Goal: Obtain resource: Download file/media

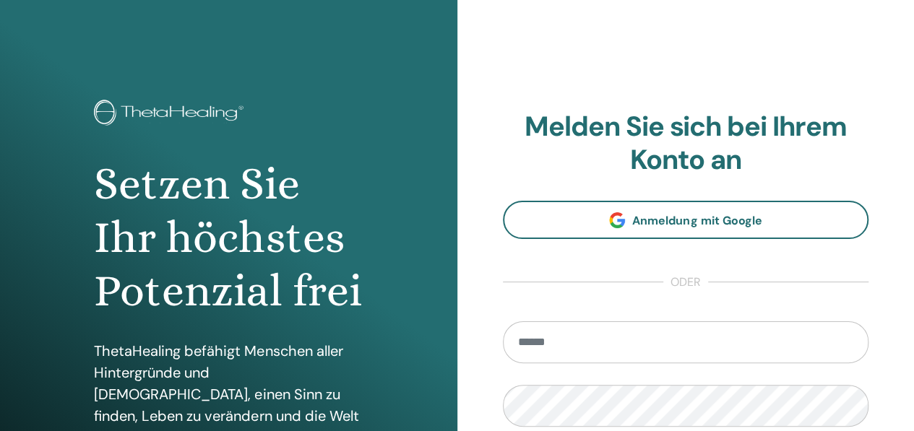
type input "**********"
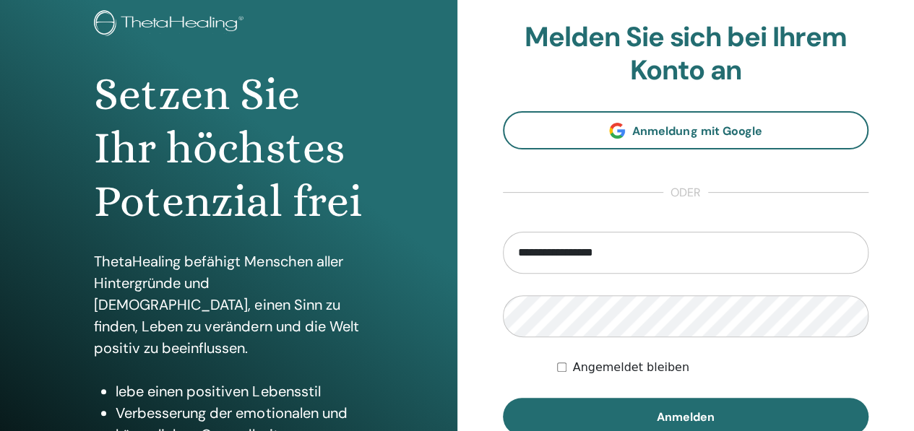
scroll to position [87, 0]
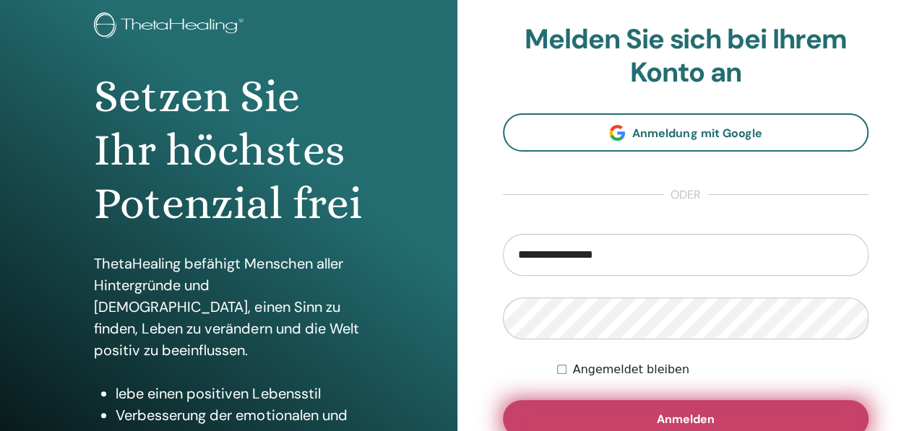
click at [728, 410] on button "Anmelden" at bounding box center [686, 419] width 366 height 38
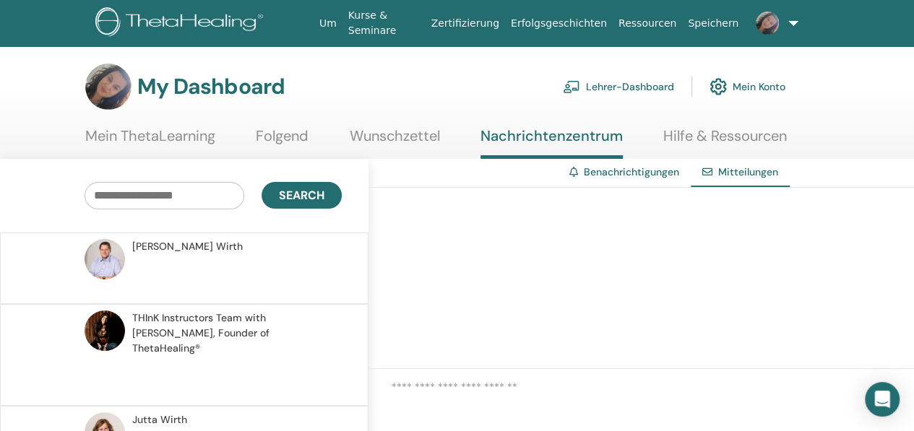
click at [172, 138] on link "Mein ThetaLearning" at bounding box center [150, 141] width 130 height 28
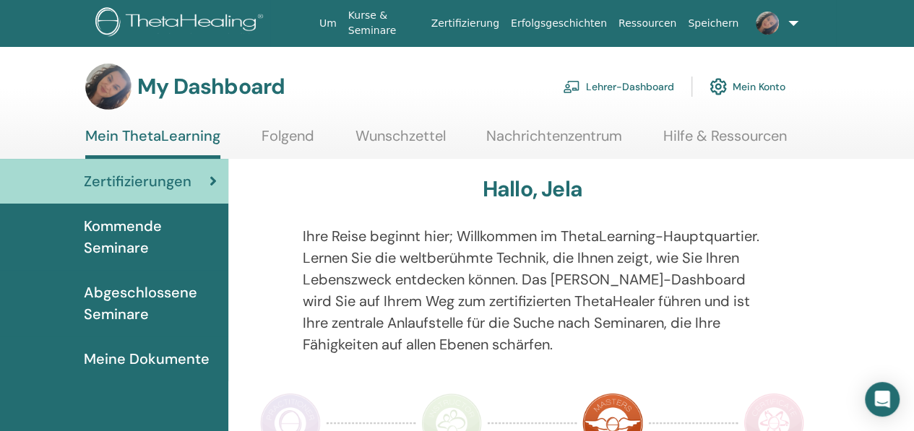
click at [717, 86] on img at bounding box center [717, 86] width 17 height 25
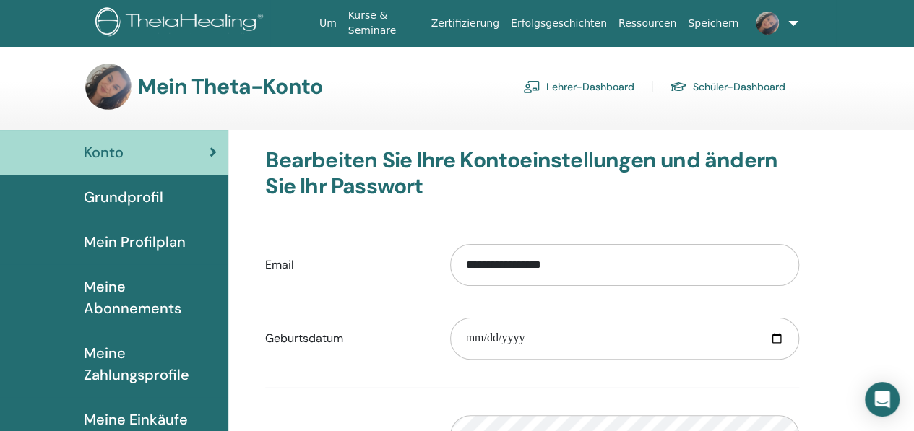
click at [168, 190] on div "Grundprofil" at bounding box center [114, 197] width 205 height 22
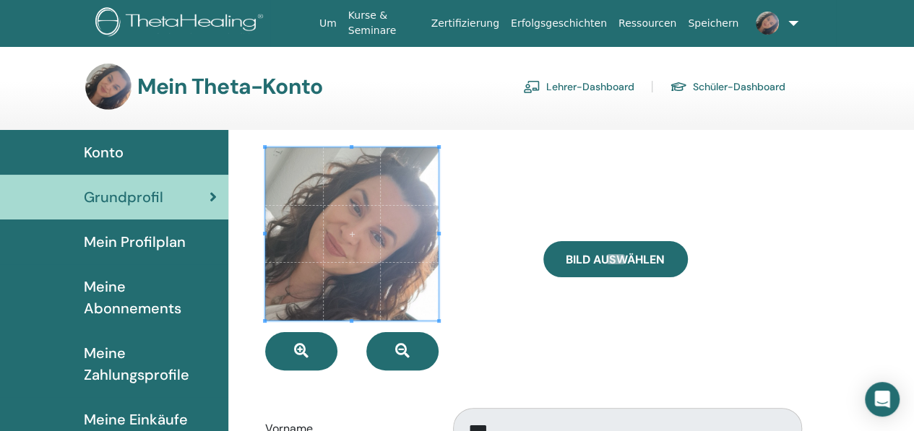
click at [127, 165] on link "Konto" at bounding box center [114, 152] width 228 height 45
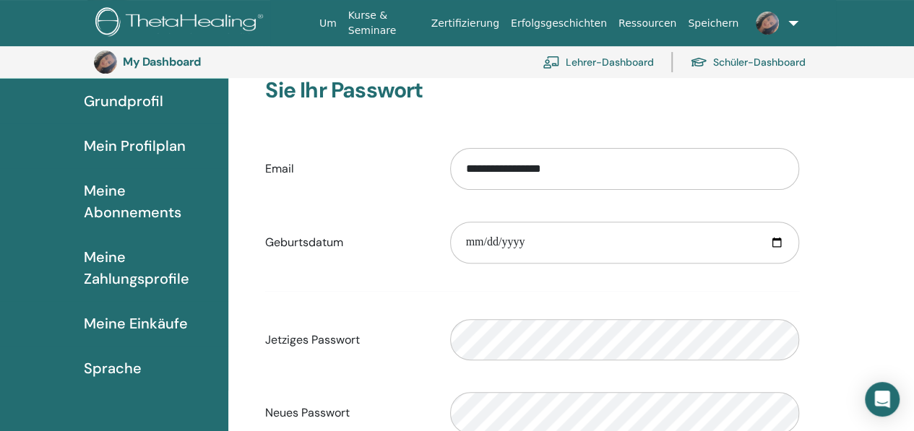
scroll to position [118, 0]
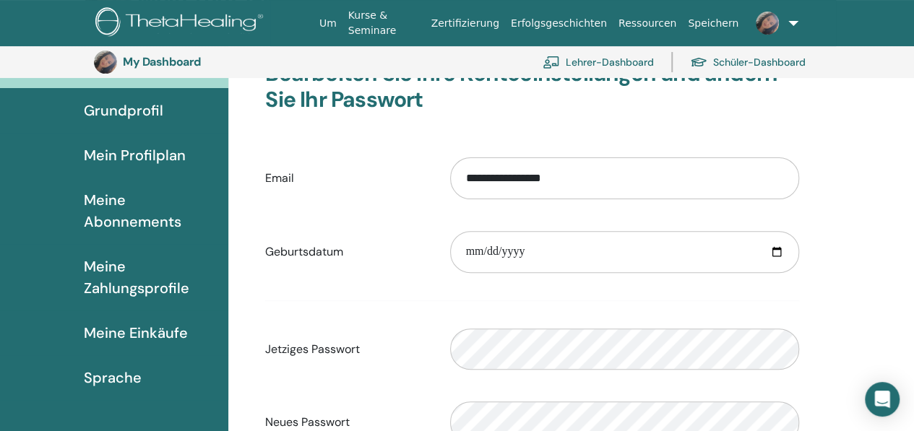
click at [152, 160] on span "Mein Profilplan" at bounding box center [135, 155] width 102 height 22
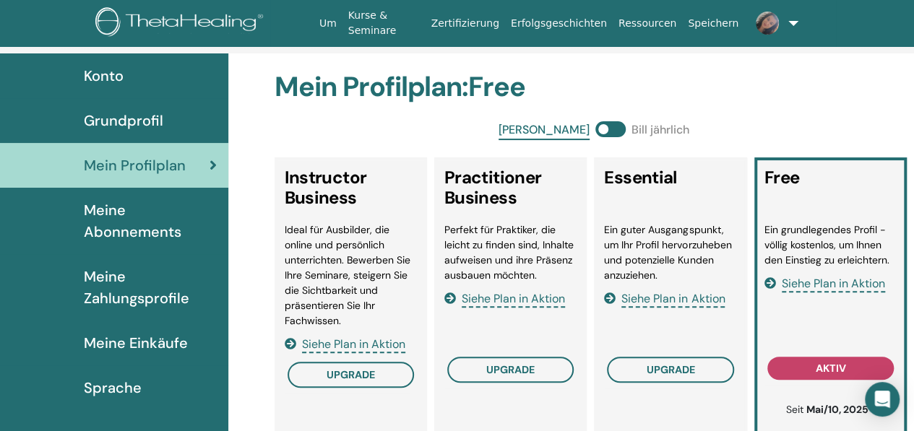
scroll to position [87, 0]
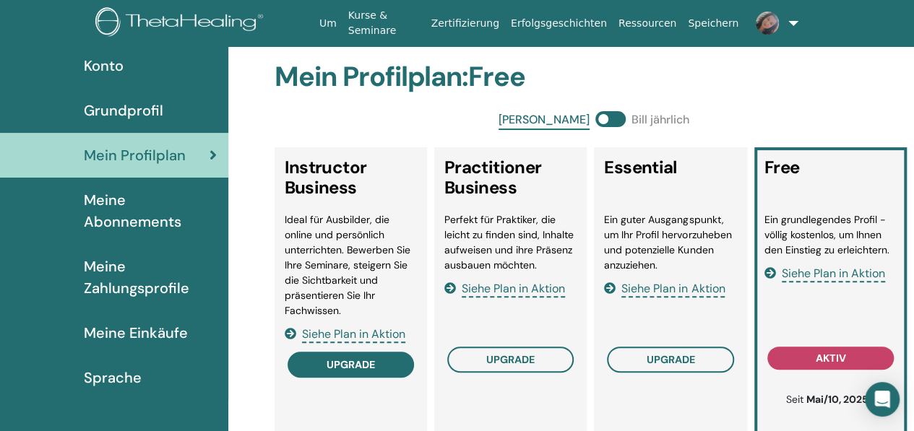
click at [380, 358] on button "Upgrade" at bounding box center [350, 365] width 126 height 26
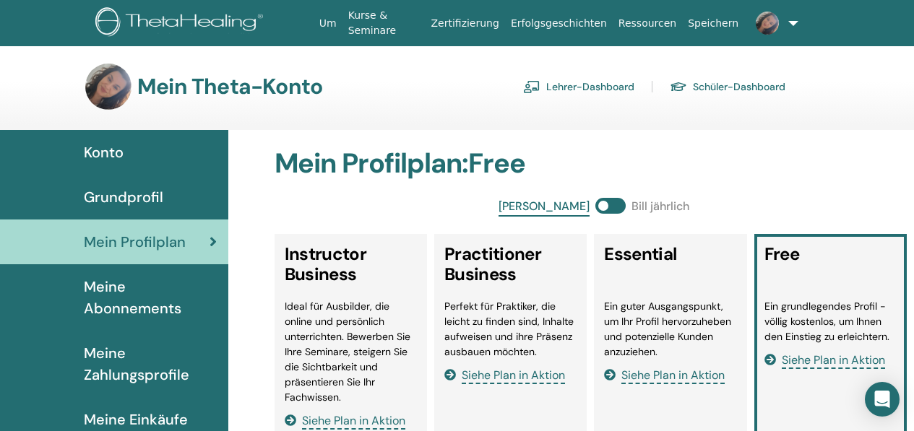
scroll to position [87, 0]
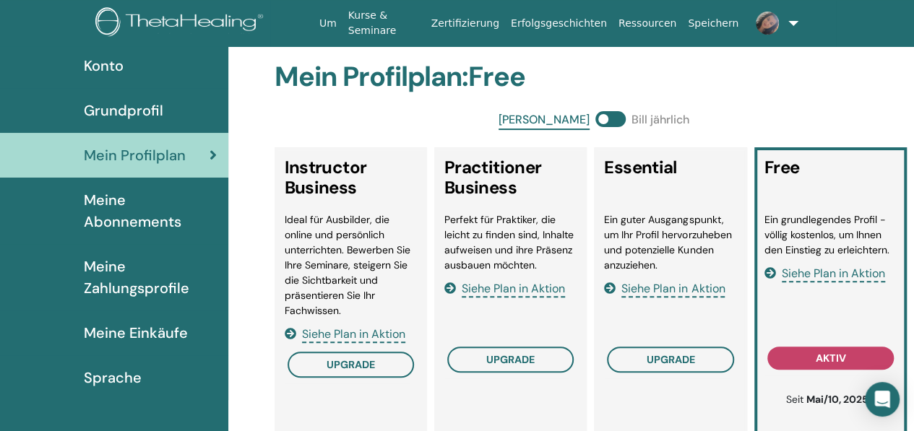
click at [162, 227] on span "Meine Abonnements" at bounding box center [150, 210] width 133 height 43
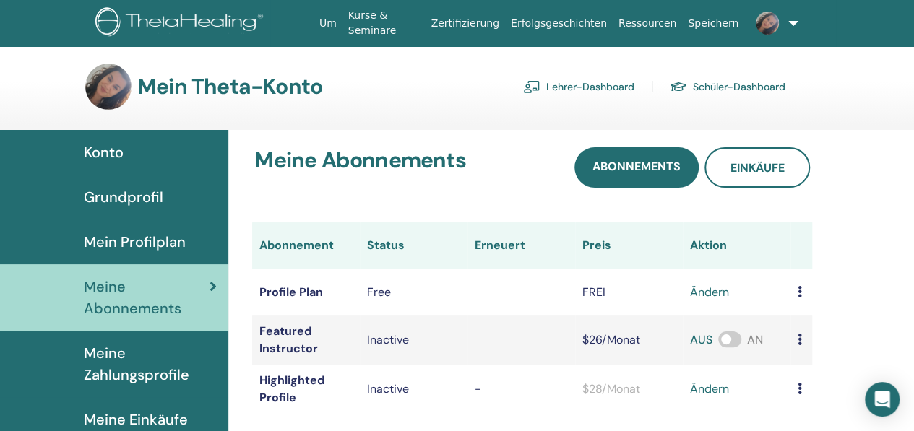
click at [873, 233] on div "Meine Abonnements Abonnements Einkäufe Abonnement Status Erneuert Preis Aktion …" at bounding box center [570, 360] width 685 height 460
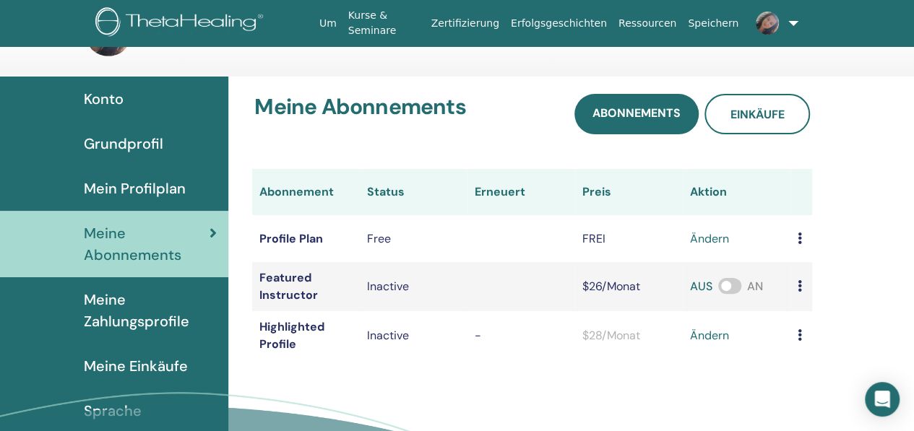
scroll to position [58, 0]
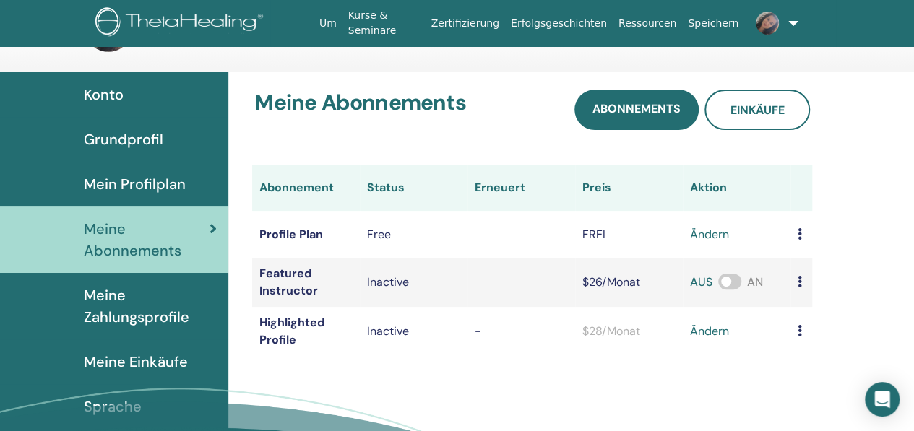
click at [678, 339] on td "$28/Monat" at bounding box center [629, 331] width 108 height 49
click at [714, 329] on link "ändern" at bounding box center [709, 331] width 39 height 17
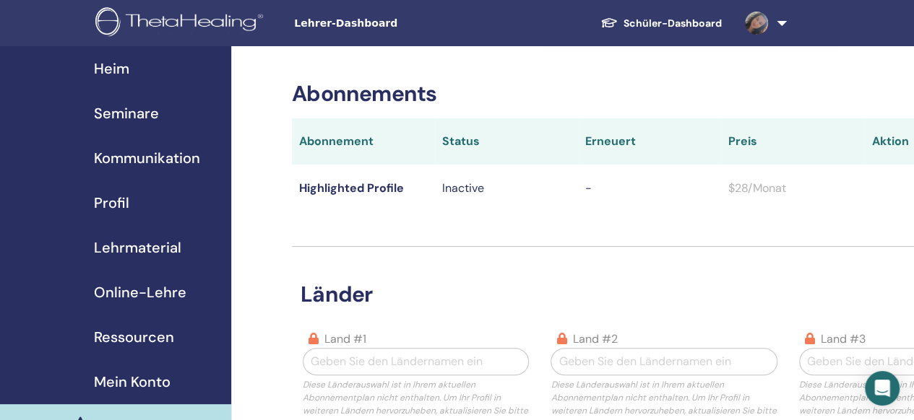
click at [863, 269] on div "Länder Land #1 Geben Sie den Ländernamen ein Diese Länderauswahl ist in Ihrem a…" at bounding box center [664, 372] width 744 height 251
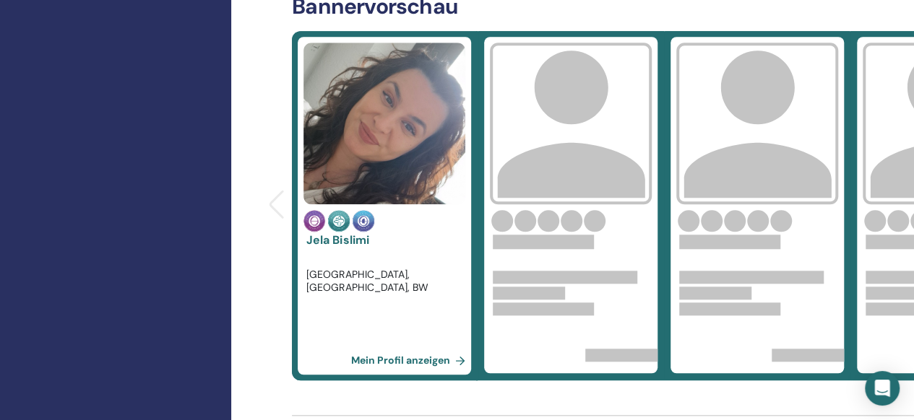
scroll to position [578, 0]
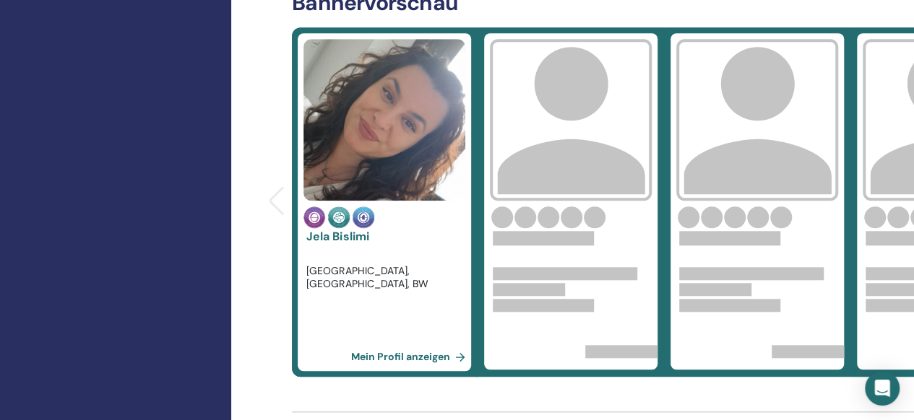
click at [394, 352] on link "Mein Profil anzeigen" at bounding box center [410, 356] width 121 height 29
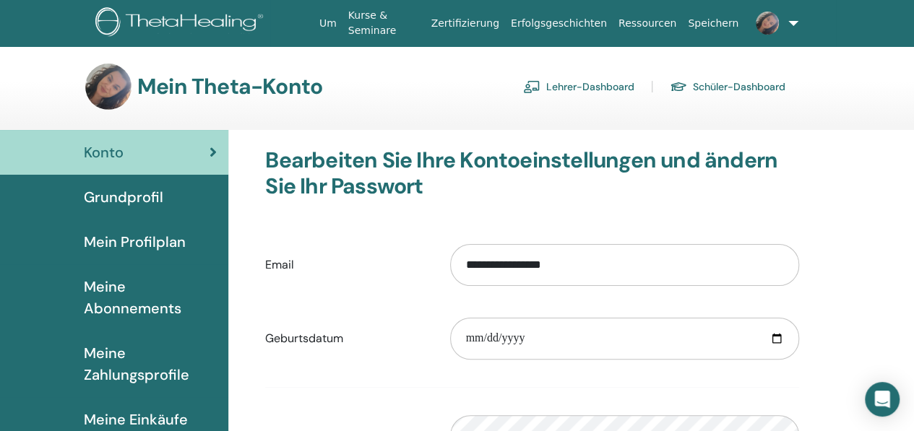
click at [137, 356] on span "Meine Zahlungsprofile" at bounding box center [150, 363] width 133 height 43
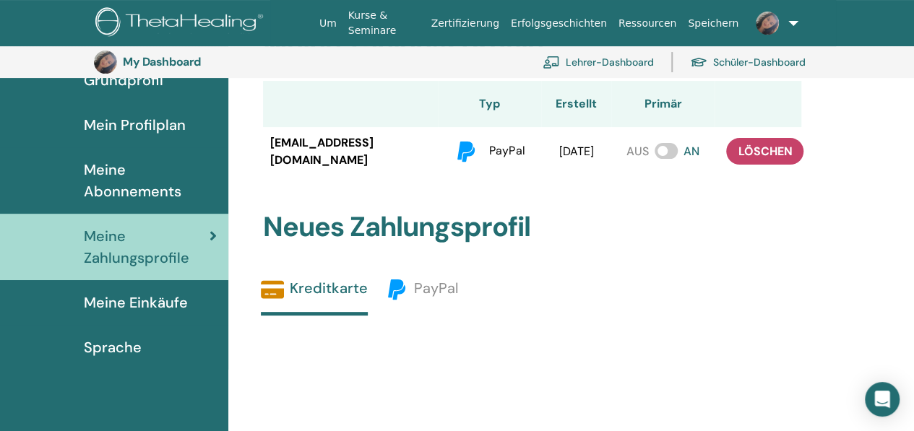
scroll to position [147, 0]
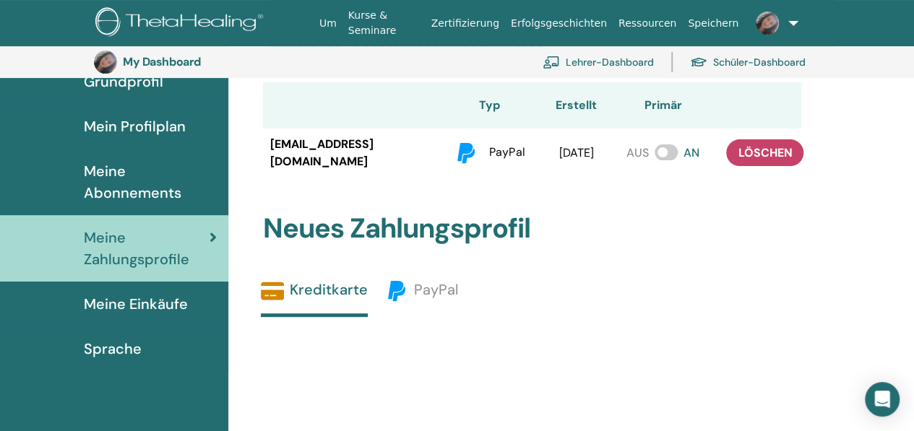
click at [165, 299] on span "Meine Einkäufe" at bounding box center [136, 304] width 104 height 22
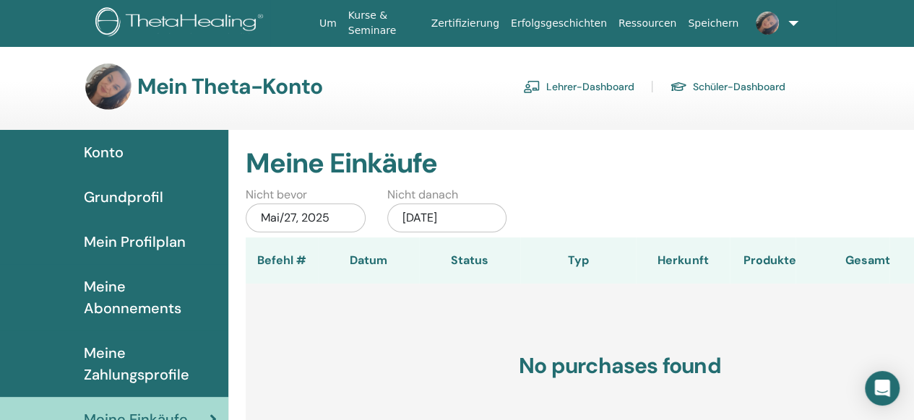
click at [572, 85] on link "Lehrer-Dashboard" at bounding box center [578, 86] width 111 height 23
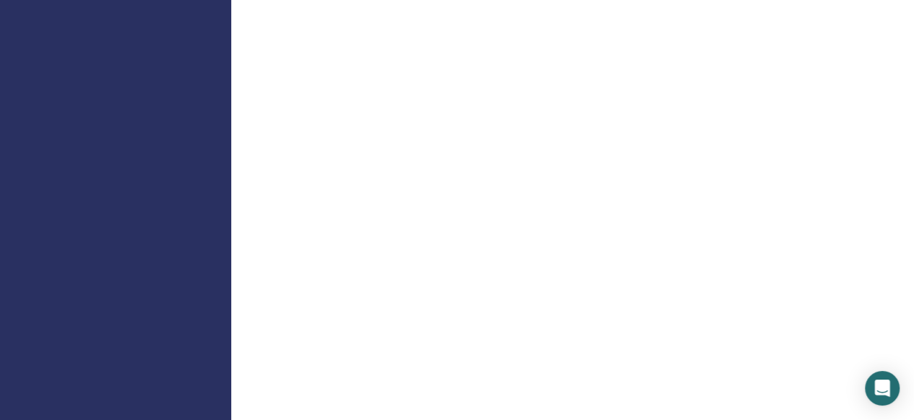
scroll to position [607, 0]
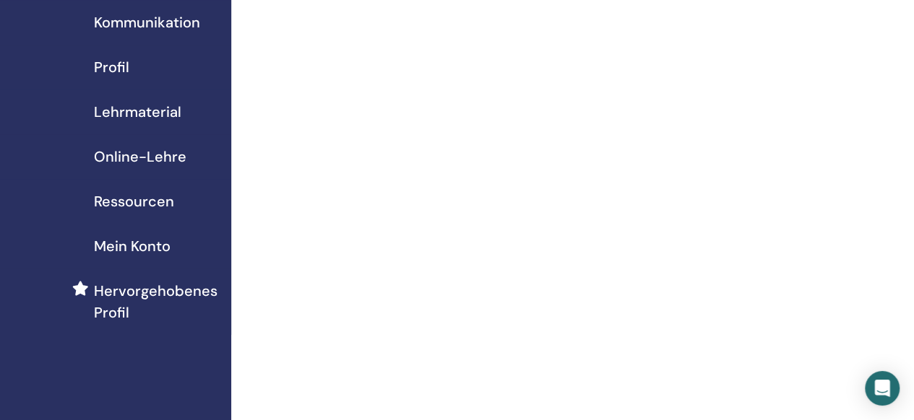
scroll to position [170, 0]
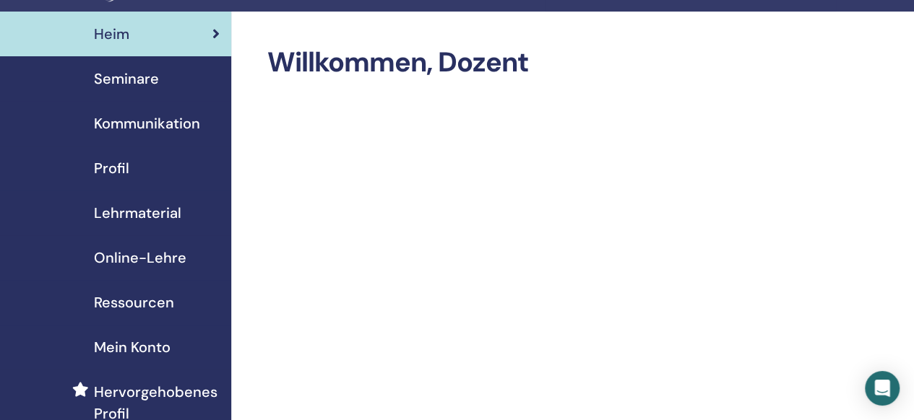
scroll to position [0, 0]
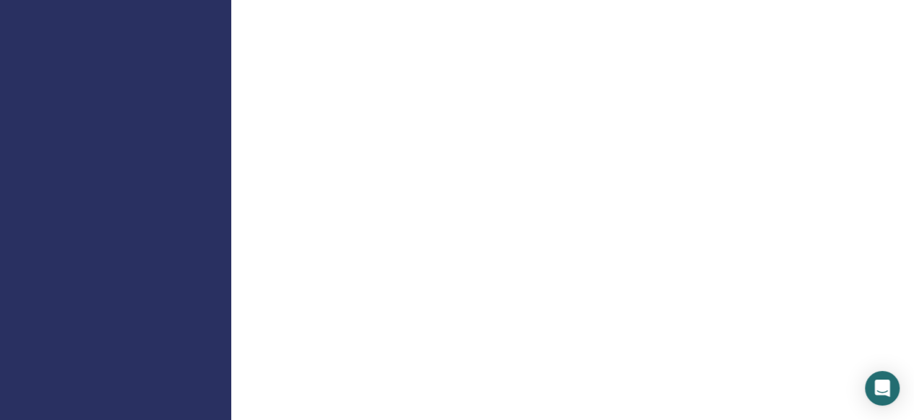
scroll to position [578, 0]
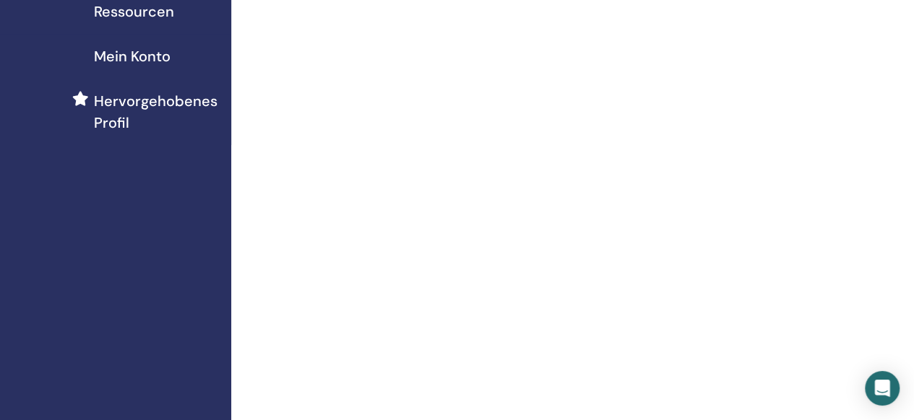
scroll to position [0, 0]
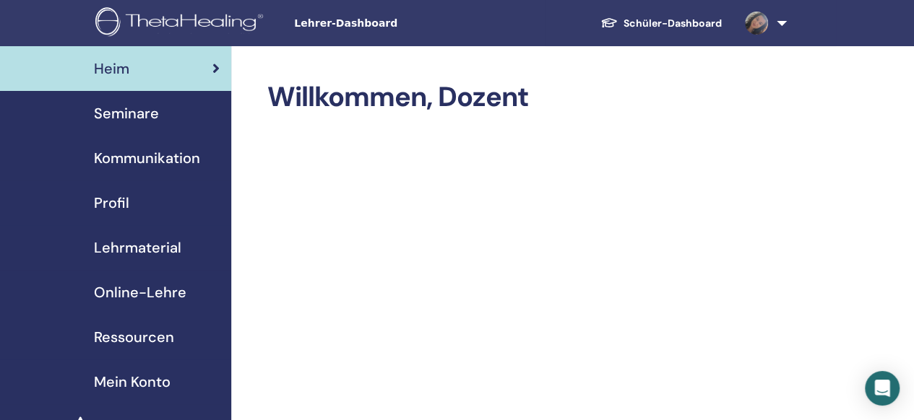
click at [688, 24] on link "Schüler-Dashboard" at bounding box center [661, 23] width 144 height 27
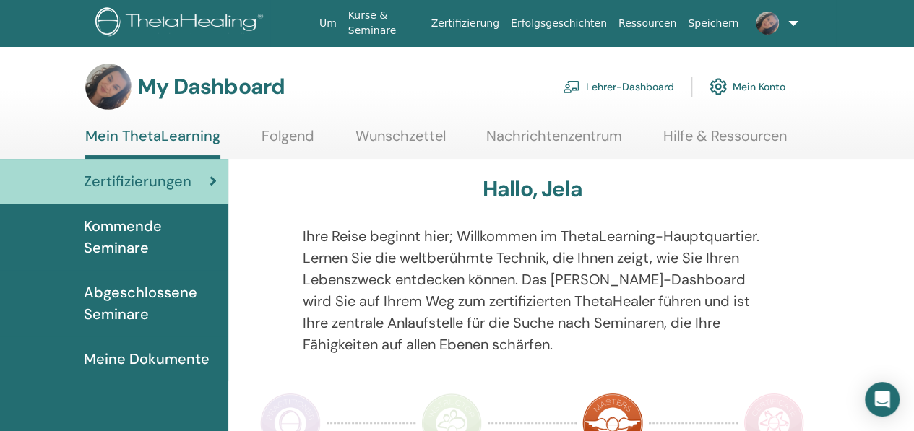
click at [764, 15] on img at bounding box center [767, 23] width 23 height 23
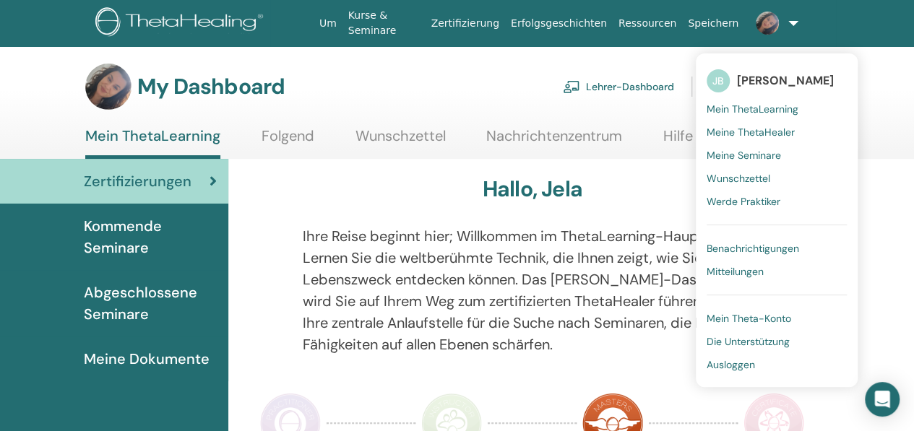
click at [629, 87] on link "Lehrer-Dashboard" at bounding box center [618, 87] width 111 height 32
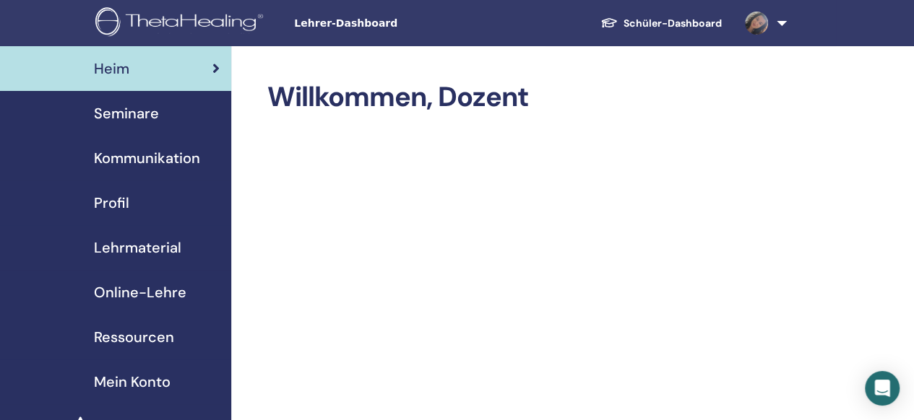
click at [118, 197] on span "Profil" at bounding box center [111, 203] width 35 height 22
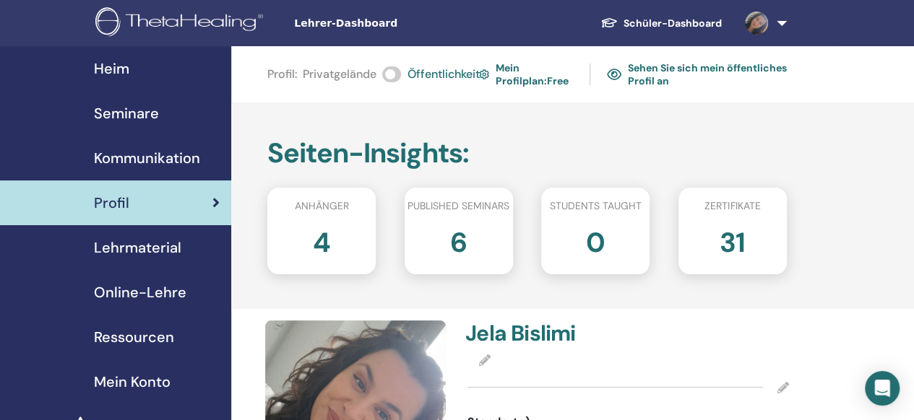
click at [386, 76] on span at bounding box center [391, 74] width 19 height 16
click at [393, 72] on span at bounding box center [391, 74] width 19 height 16
click at [688, 70] on link "Sehen Sie sich mein öffentliches Profil an" at bounding box center [696, 74] width 179 height 33
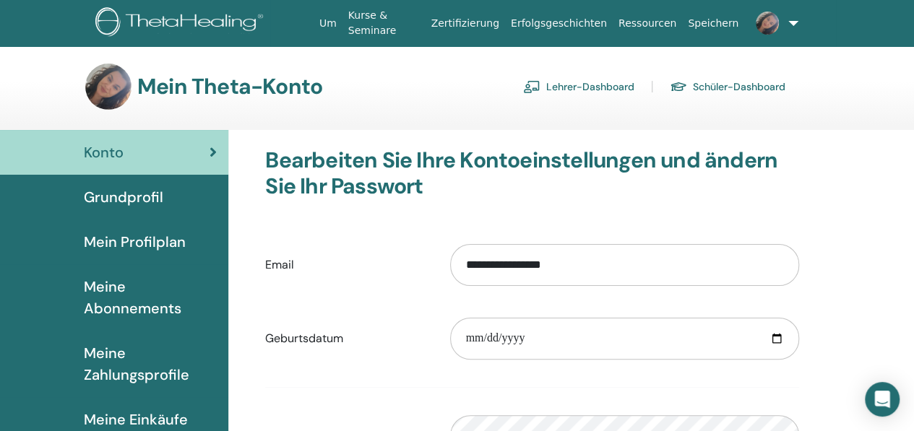
click at [623, 87] on link "Lehrer-Dashboard" at bounding box center [578, 86] width 111 height 23
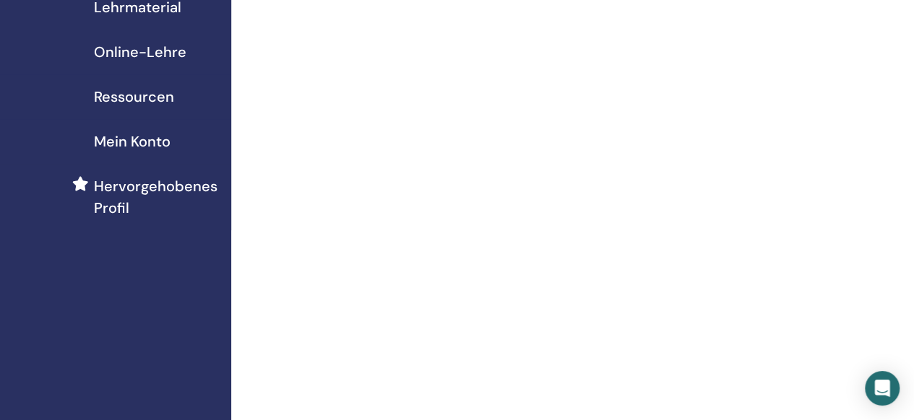
scroll to position [764, 0]
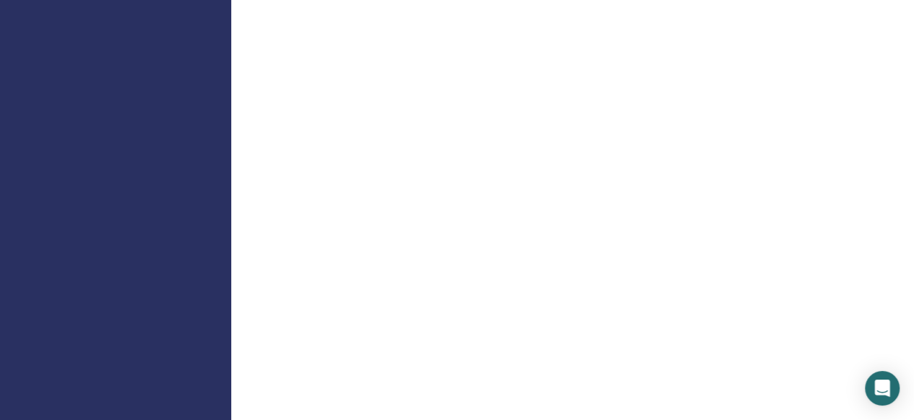
drag, startPoint x: 910, startPoint y: 179, endPoint x: 922, endPoint y: 156, distance: 25.8
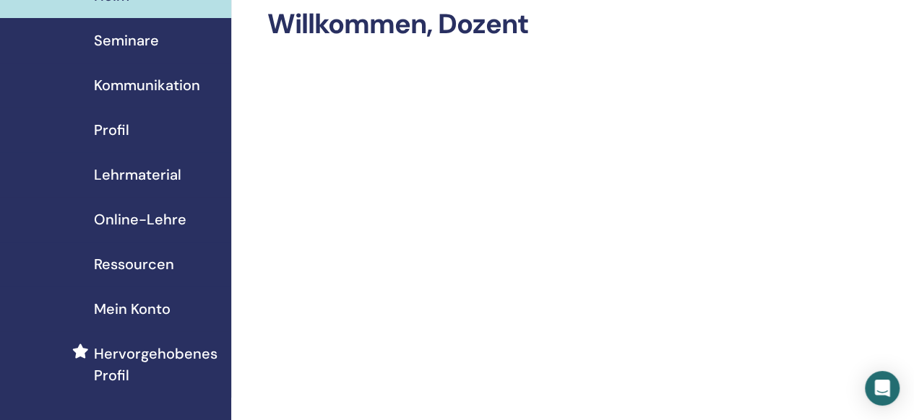
scroll to position [70, 0]
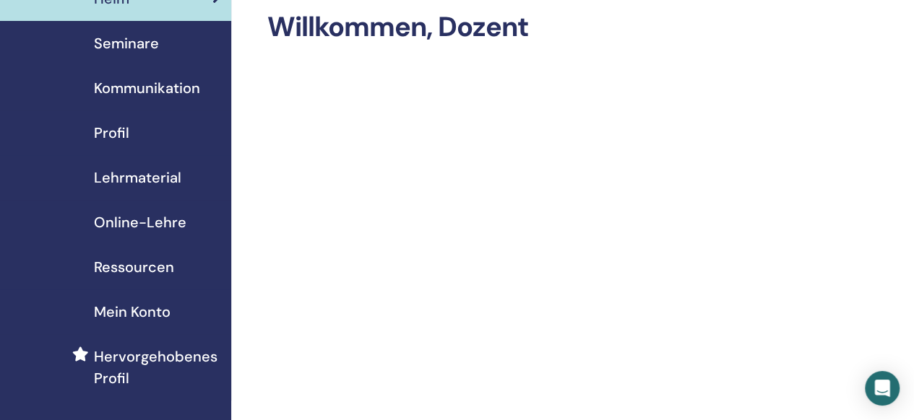
click at [120, 368] on span "Hervorgehobenes Profil" at bounding box center [157, 367] width 126 height 43
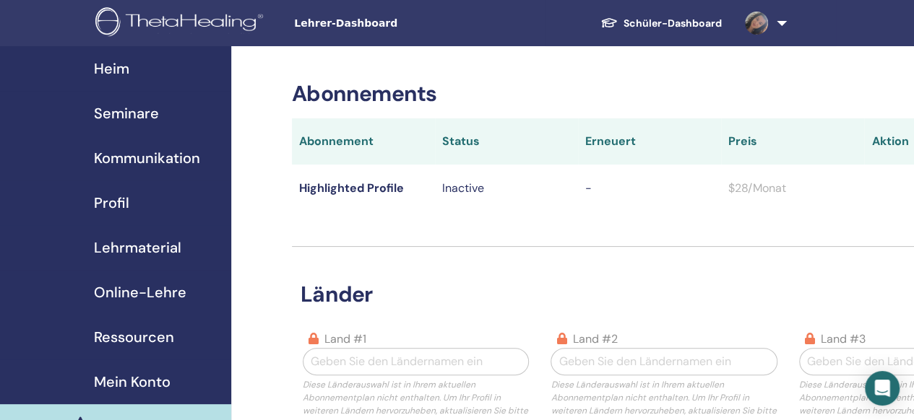
click at [155, 153] on span "Kommunikation" at bounding box center [147, 158] width 106 height 22
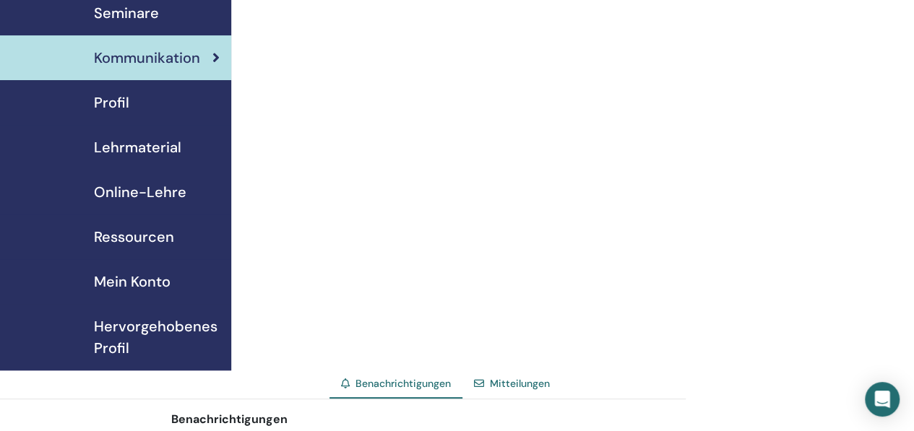
scroll to position [87, 0]
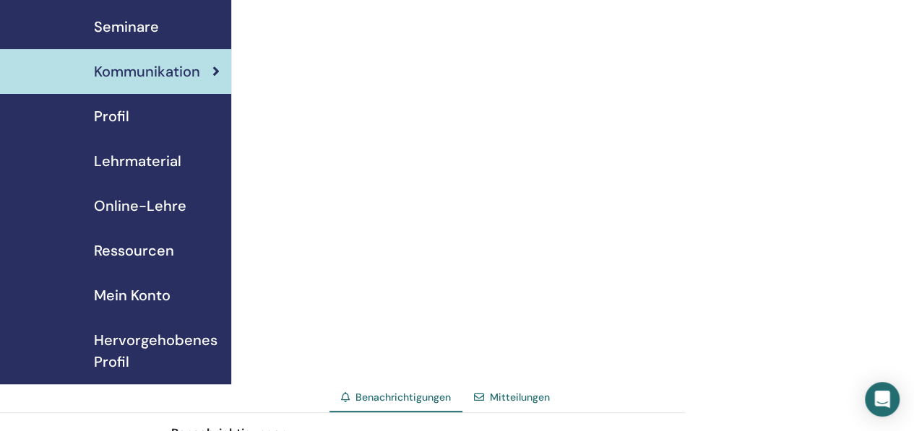
click at [165, 164] on span "Lehrmaterial" at bounding box center [137, 161] width 87 height 22
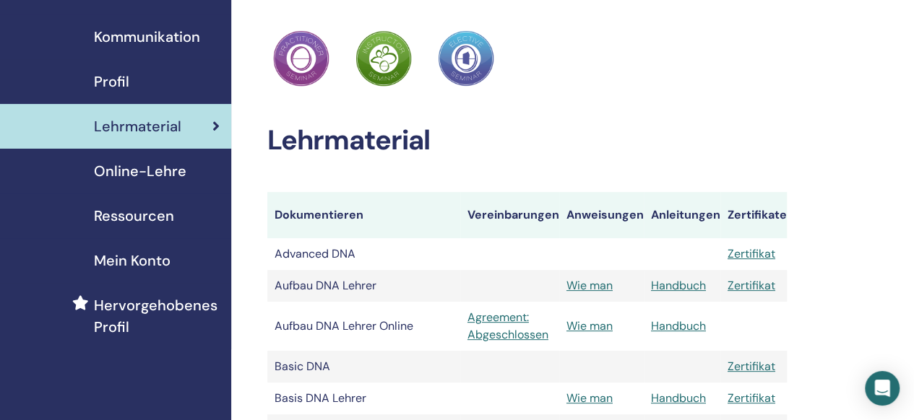
scroll to position [119, 0]
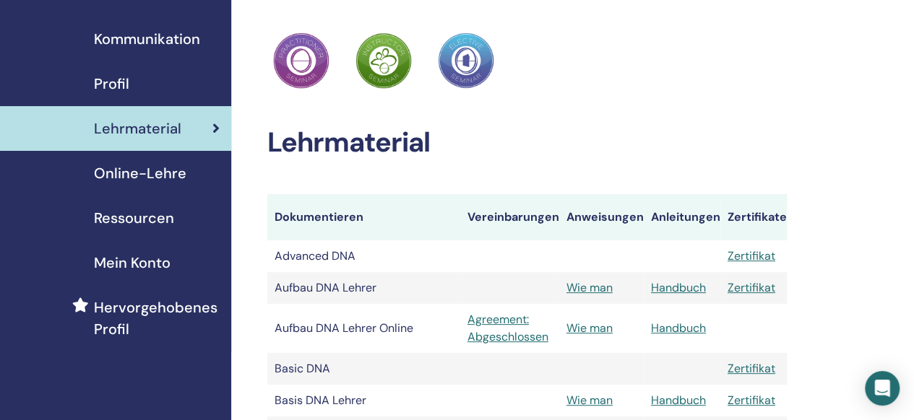
click at [185, 69] on link "Profil" at bounding box center [115, 83] width 231 height 45
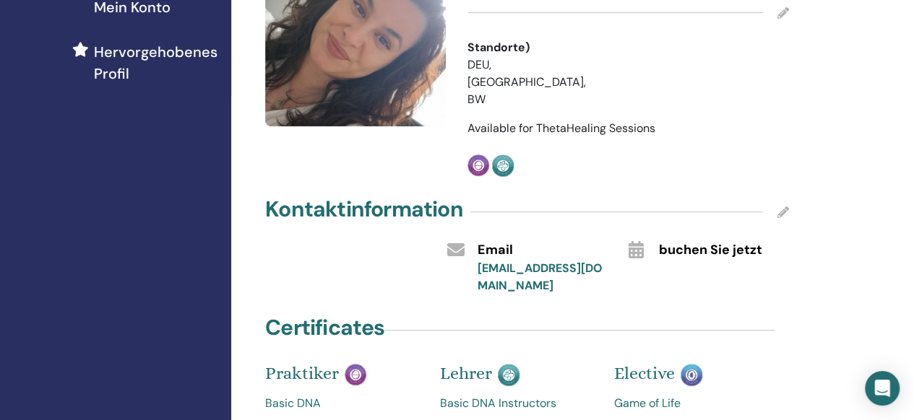
scroll to position [380, 0]
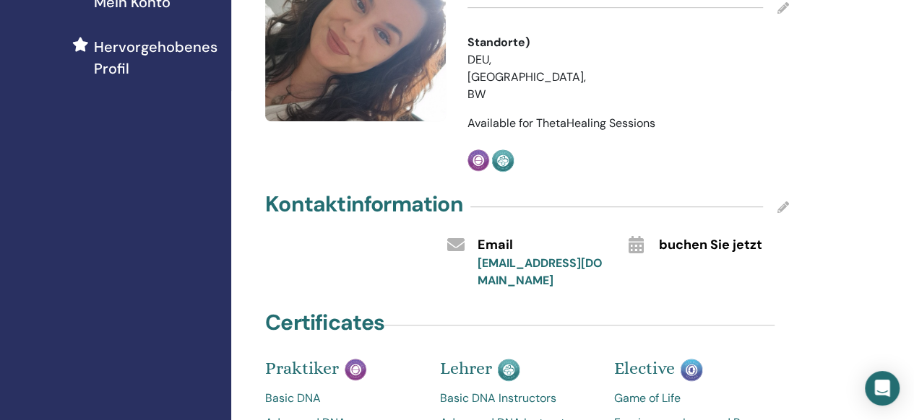
click at [633, 236] on icon at bounding box center [635, 244] width 15 height 17
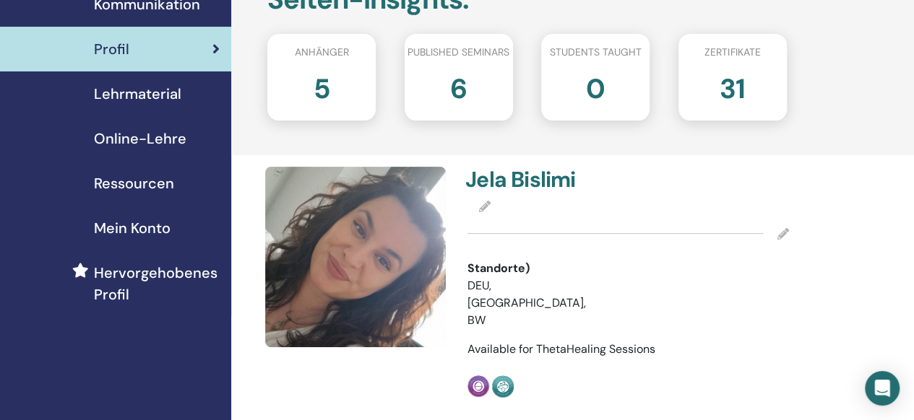
scroll to position [150, 0]
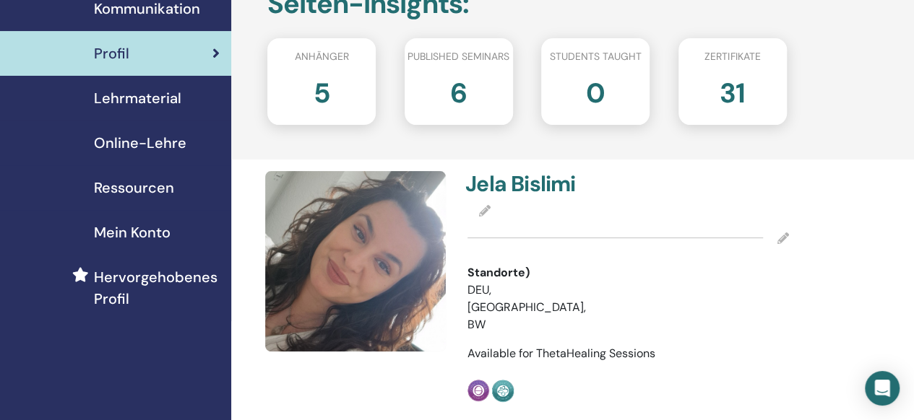
click at [134, 192] on span "Ressourcen" at bounding box center [134, 188] width 80 height 22
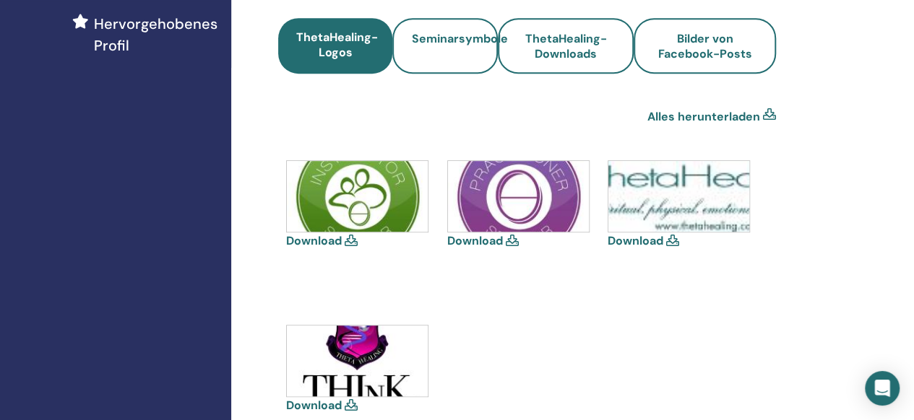
scroll to position [404, 0]
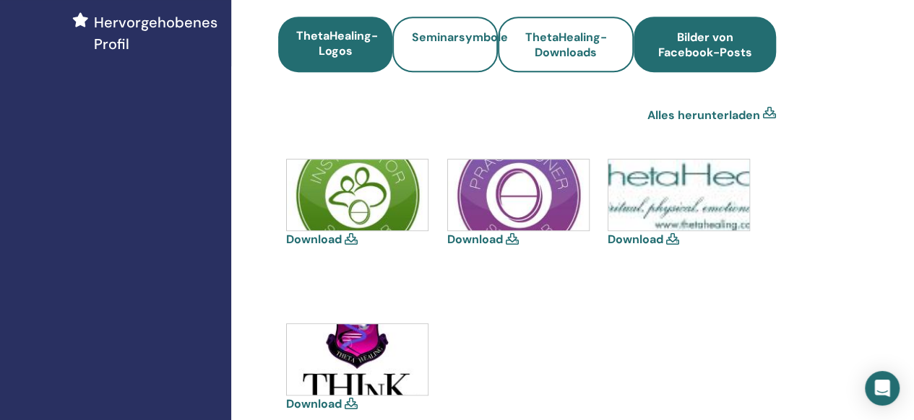
click at [722, 59] on span "Bilder von Facebook-Posts" at bounding box center [704, 45] width 103 height 30
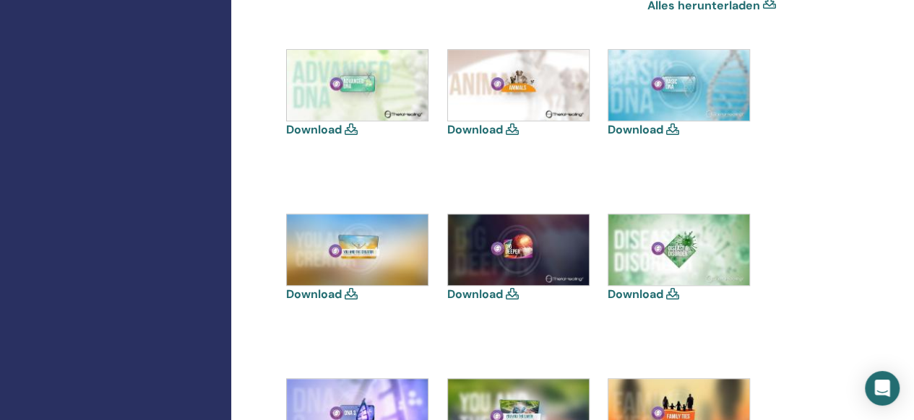
scroll to position [520, 0]
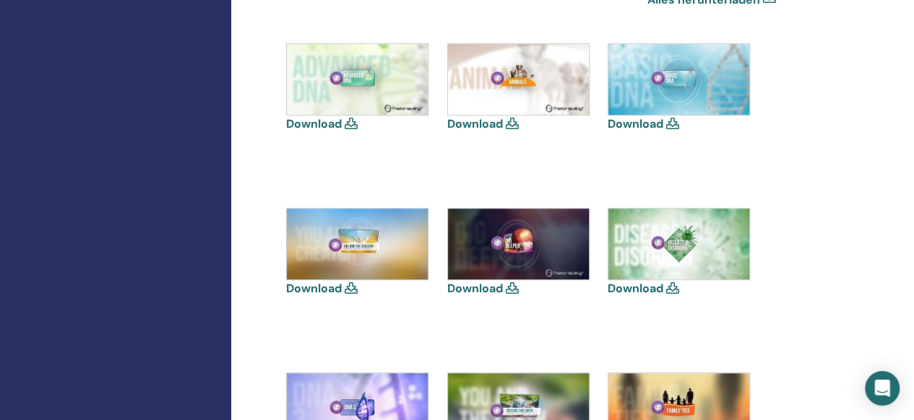
click at [350, 121] on icon at bounding box center [351, 124] width 13 height 12
click at [364, 64] on img at bounding box center [357, 79] width 141 height 71
click at [364, 90] on img at bounding box center [357, 79] width 141 height 71
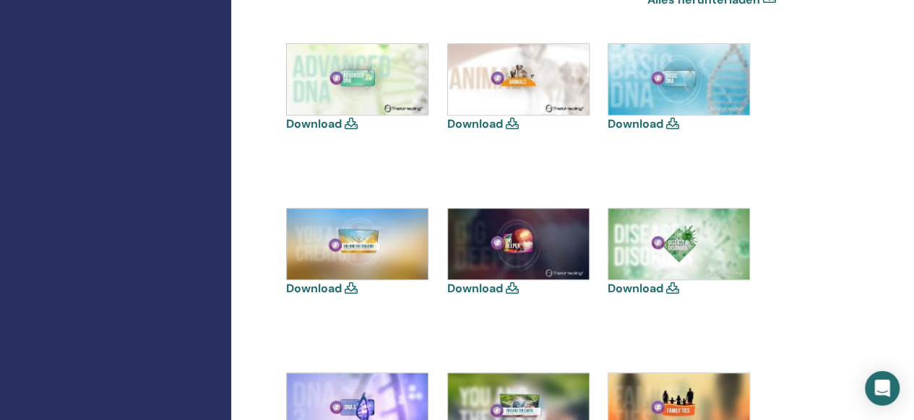
click at [364, 90] on img at bounding box center [357, 79] width 141 height 71
click at [334, 125] on link "Download" at bounding box center [314, 123] width 56 height 15
click at [350, 286] on icon at bounding box center [351, 288] width 13 height 12
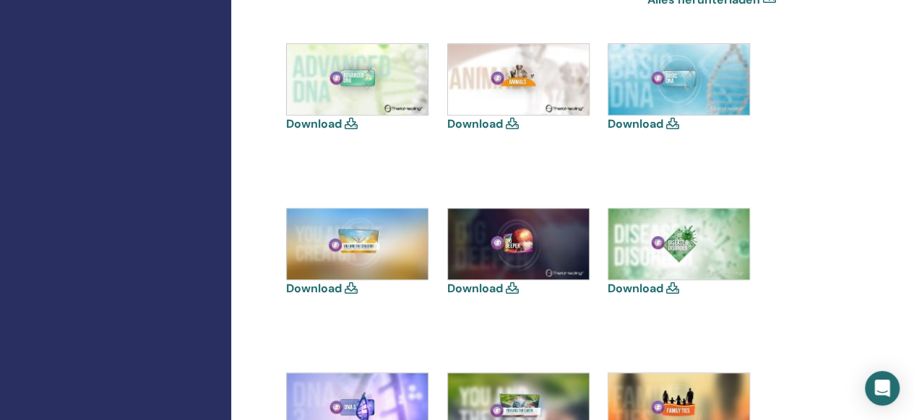
click at [350, 286] on icon at bounding box center [351, 288] width 13 height 12
click at [315, 287] on link "Download" at bounding box center [314, 288] width 56 height 15
click at [636, 126] on link "Download" at bounding box center [635, 123] width 56 height 15
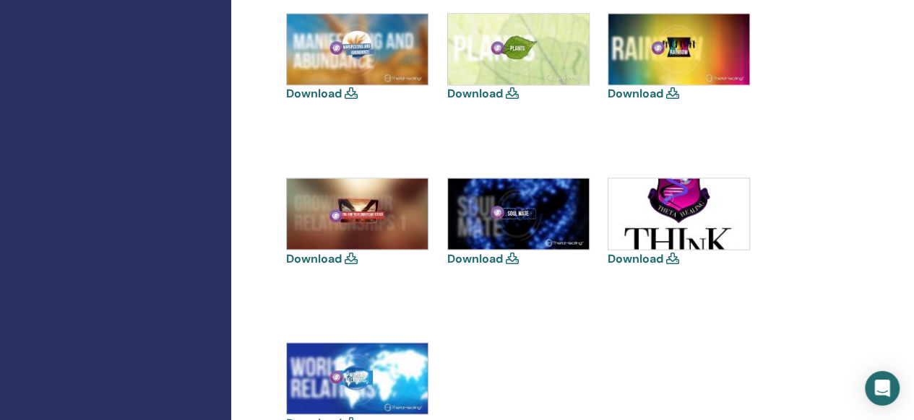
scroll to position [1213, 0]
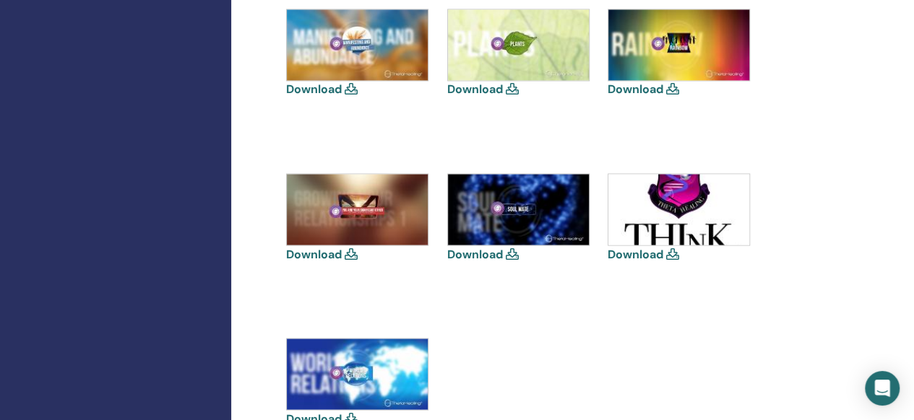
click at [467, 254] on link "Download" at bounding box center [475, 253] width 56 height 15
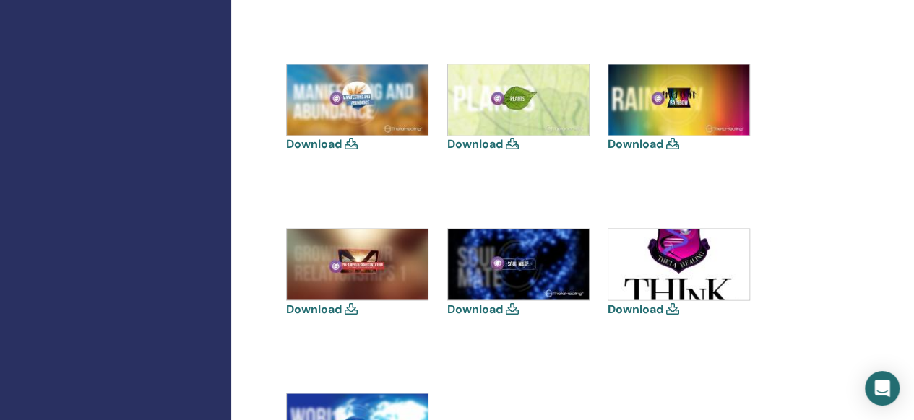
scroll to position [1156, 0]
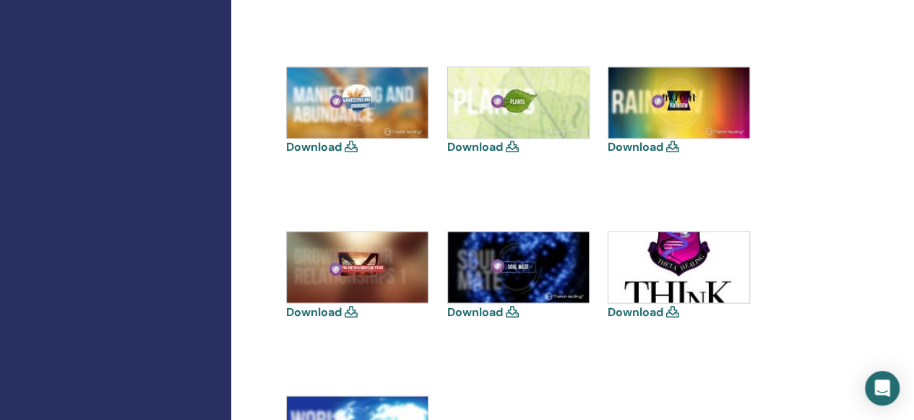
click at [639, 146] on link "Download" at bounding box center [635, 146] width 56 height 15
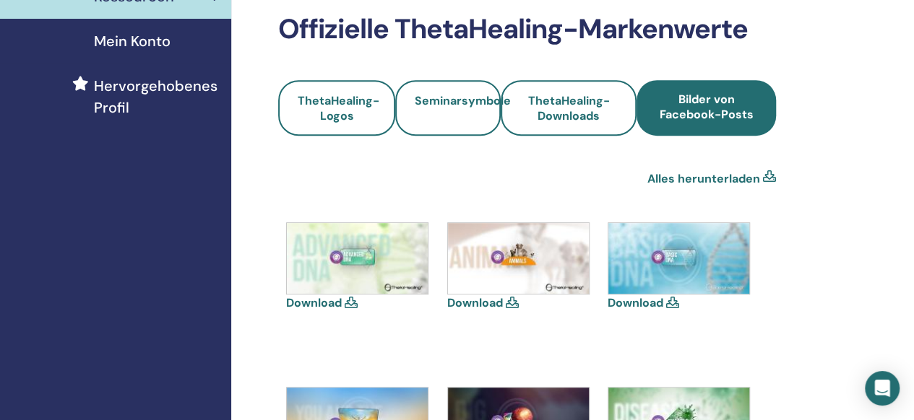
scroll to position [289, 0]
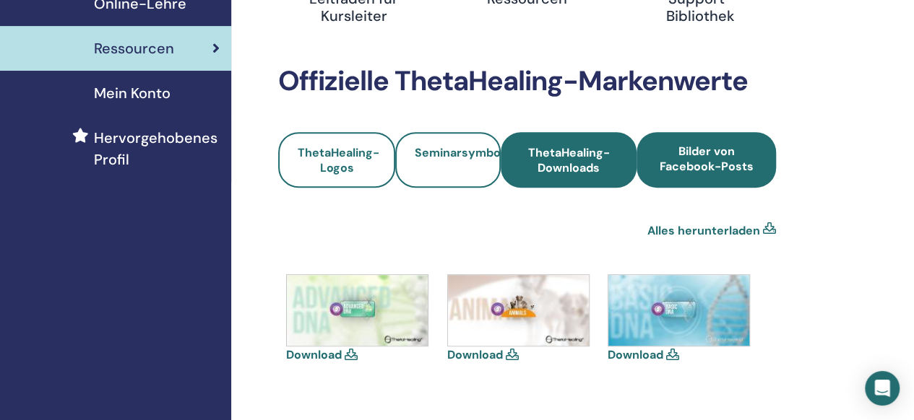
click at [610, 165] on span "ThetaHealing-Downloads" at bounding box center [568, 160] width 97 height 30
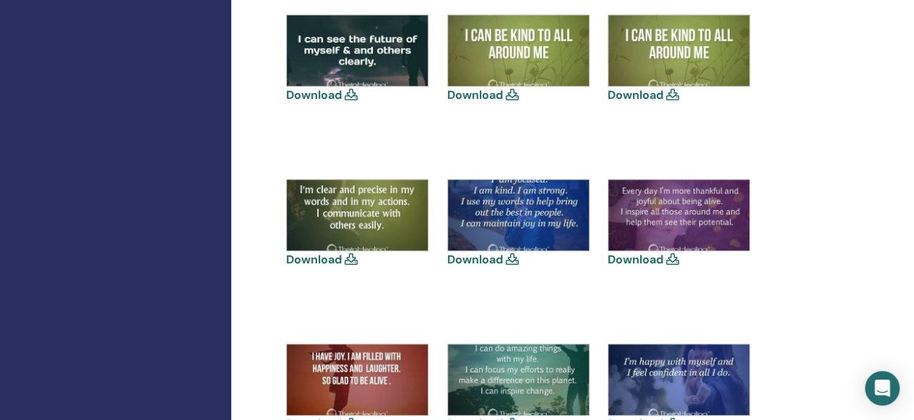
scroll to position [433, 0]
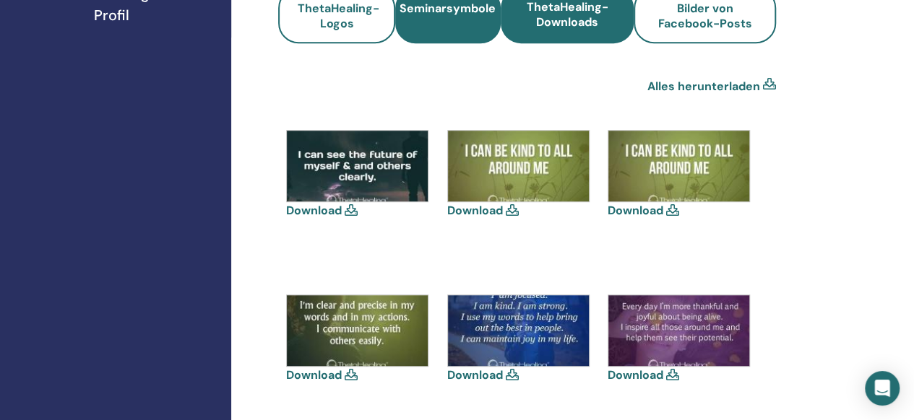
click at [482, 7] on span "Seminarsymbole" at bounding box center [447, 16] width 96 height 30
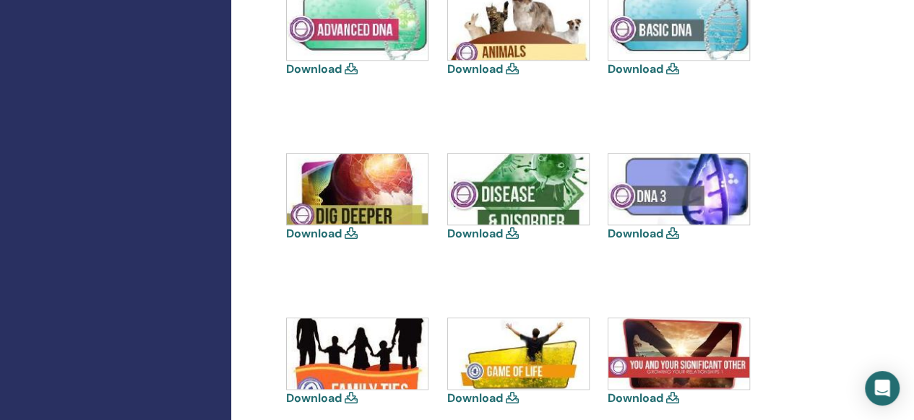
scroll to position [607, 0]
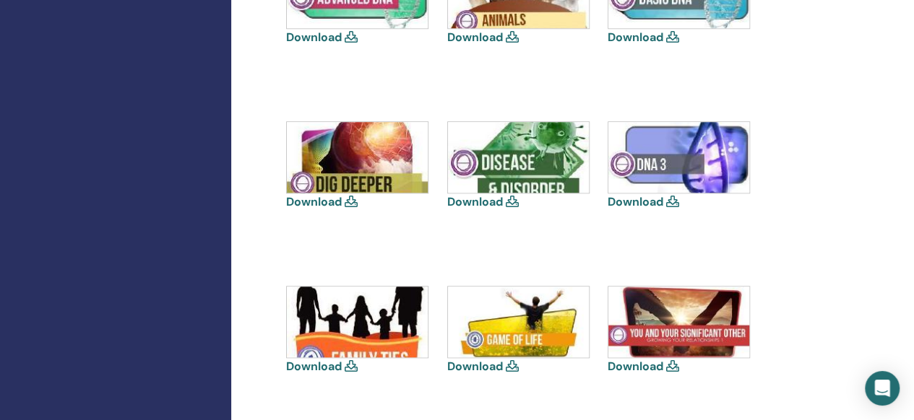
click at [306, 199] on link "Download" at bounding box center [314, 201] width 56 height 15
click at [315, 40] on link "Download" at bounding box center [314, 37] width 56 height 15
click at [877, 67] on div "Ressourcen Onboarding-Leitfaden für Kursleiter Lehrer-Ressourcen Hilfe- und Sup…" at bounding box center [573, 375] width 685 height 1872
click at [639, 38] on link "Download" at bounding box center [635, 37] width 56 height 15
click at [872, 180] on div "Ressourcen Onboarding-Leitfaden für Kursleiter Lehrer-Ressourcen Hilfe- und Sup…" at bounding box center [573, 375] width 685 height 1872
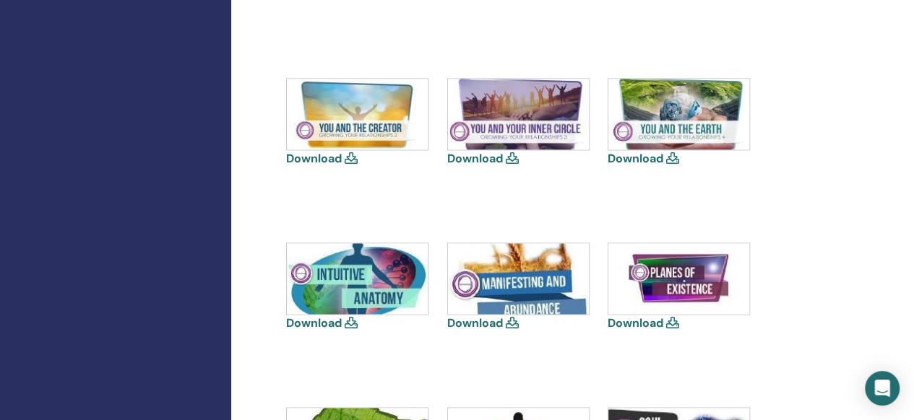
scroll to position [982, 0]
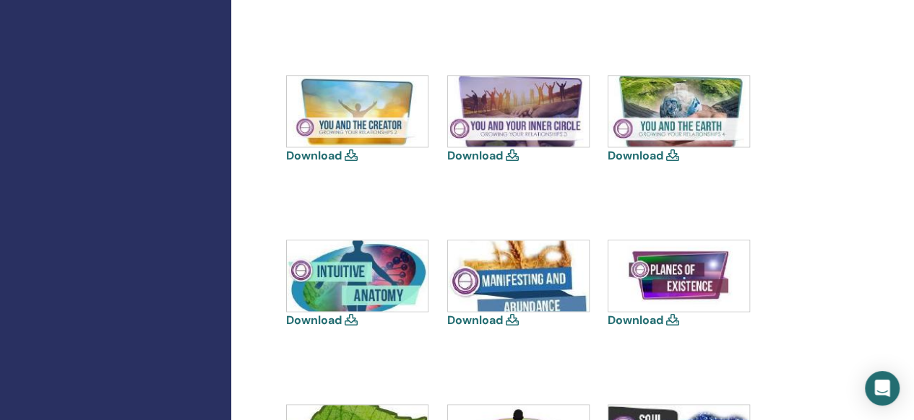
click at [306, 152] on link "Download" at bounding box center [314, 155] width 56 height 15
click at [286, 222] on div "Download Download Download Download" at bounding box center [527, 157] width 498 height 1153
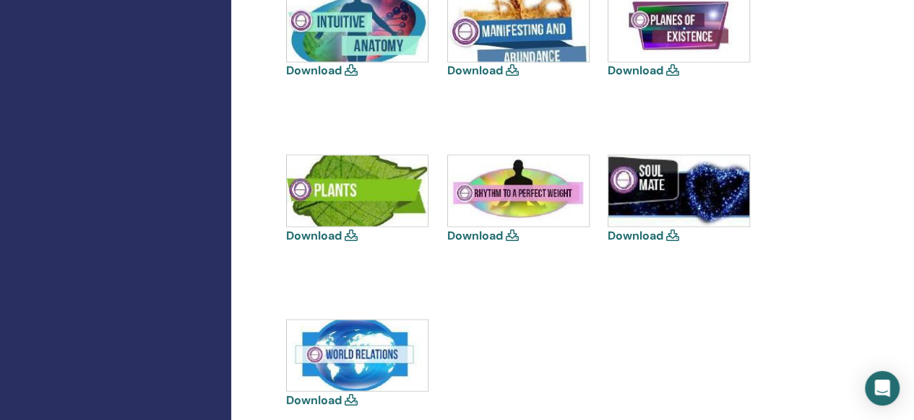
scroll to position [1300, 0]
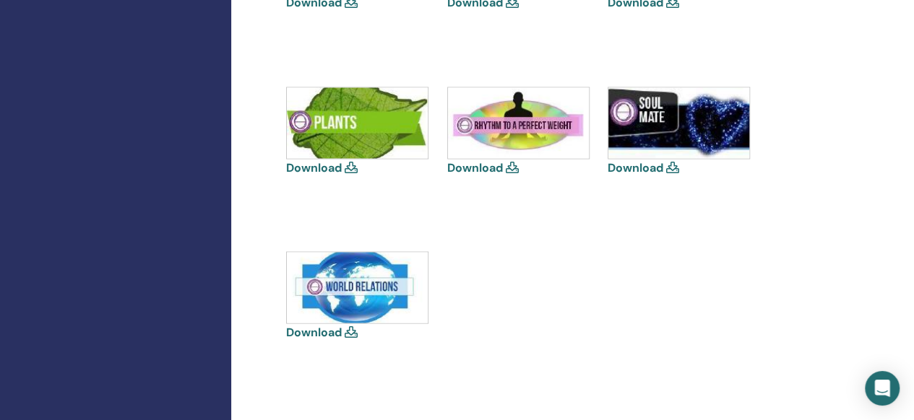
click at [626, 166] on link "Download" at bounding box center [635, 167] width 56 height 15
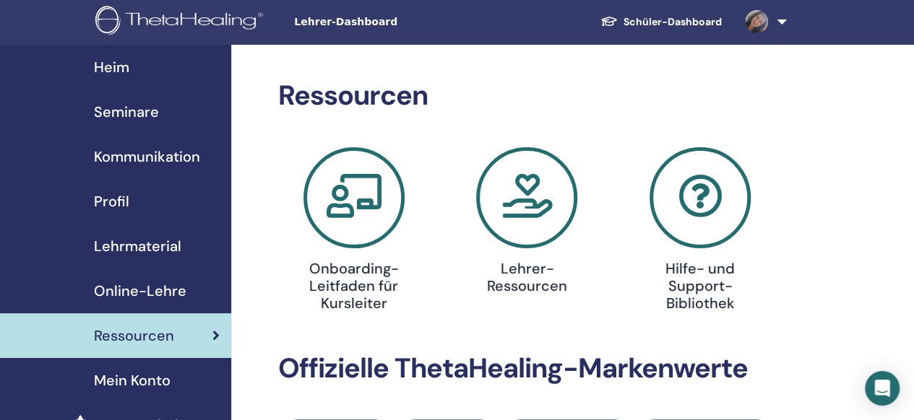
scroll to position [0, 0]
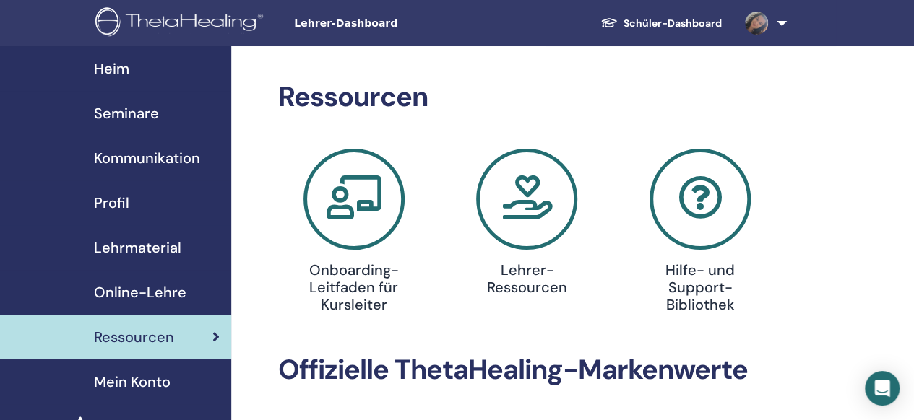
click at [159, 274] on link "Online-Lehre" at bounding box center [115, 292] width 231 height 45
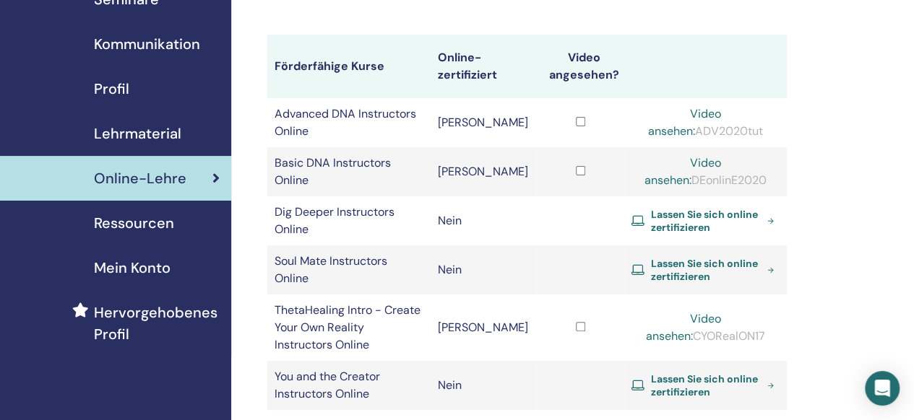
scroll to position [116, 0]
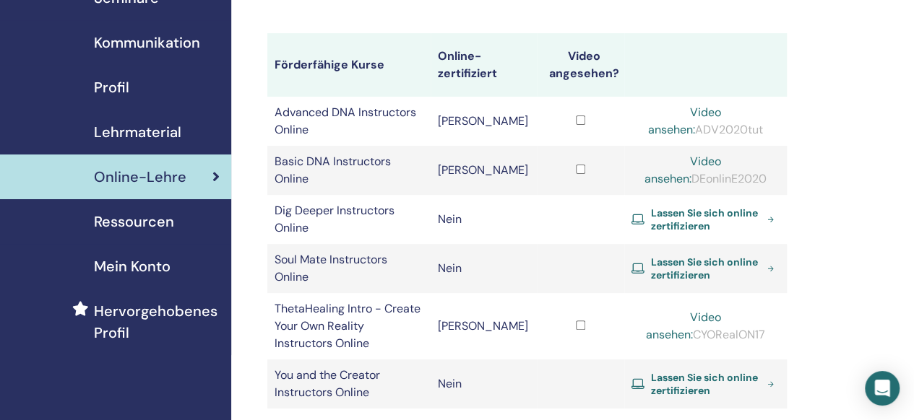
click at [146, 132] on span "Lehrmaterial" at bounding box center [137, 132] width 87 height 22
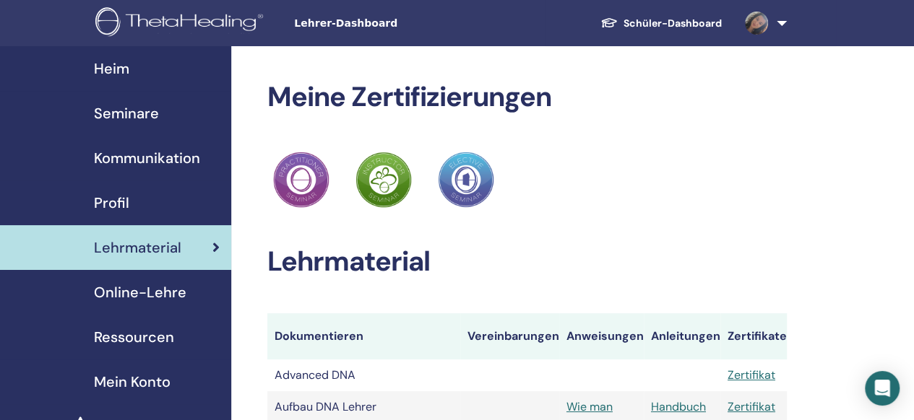
click at [604, 182] on div "ThetaHealing Praktiker ThetaHealing [PERSON_NAME] ThetaHealing Elective" at bounding box center [526, 180] width 519 height 63
click at [121, 68] on span "Heim" at bounding box center [111, 69] width 35 height 22
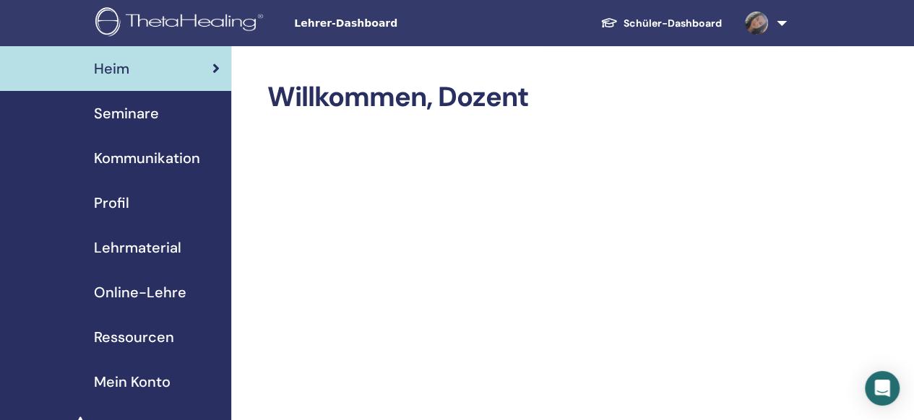
click at [121, 202] on span "Profil" at bounding box center [111, 203] width 35 height 22
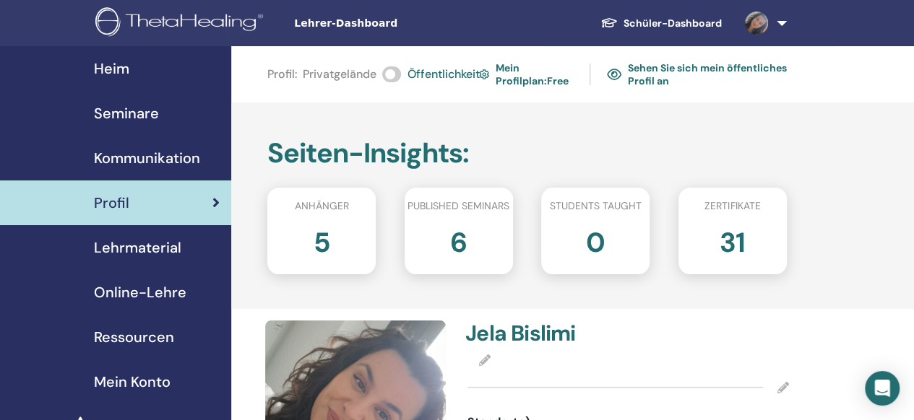
click at [526, 67] on link "Mein Profilplan : Free" at bounding box center [525, 74] width 92 height 33
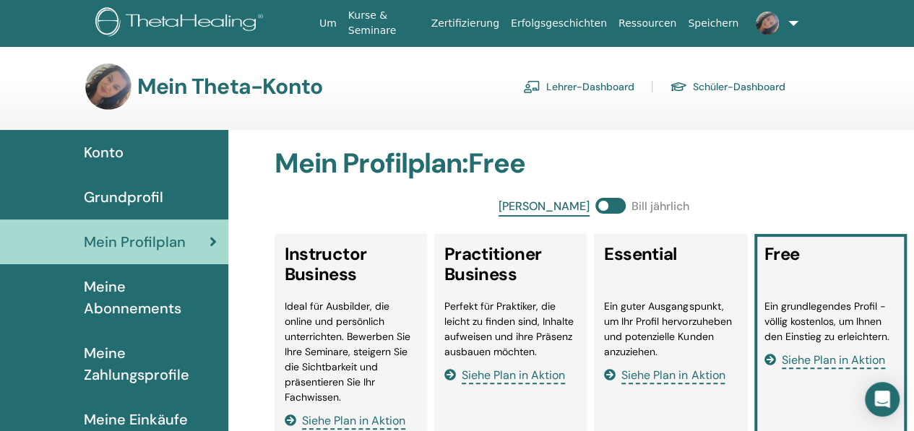
click at [796, 170] on h2 "Mein Profilplan : Free" at bounding box center [594, 163] width 640 height 33
click at [597, 96] on link "Lehrer-Dashboard" at bounding box center [578, 86] width 111 height 23
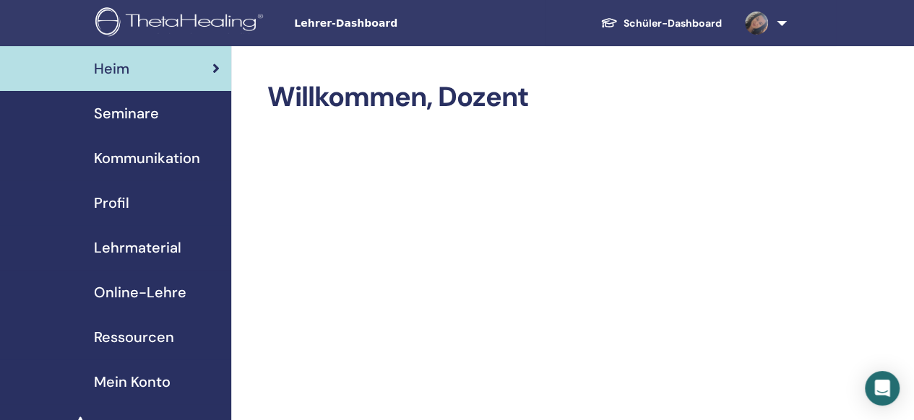
click at [148, 115] on span "Seminare" at bounding box center [126, 114] width 65 height 22
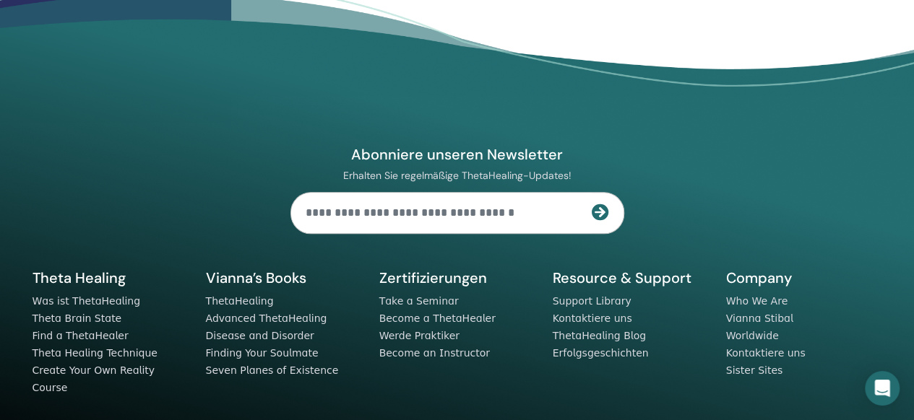
scroll to position [722, 0]
